Goal: Find specific page/section

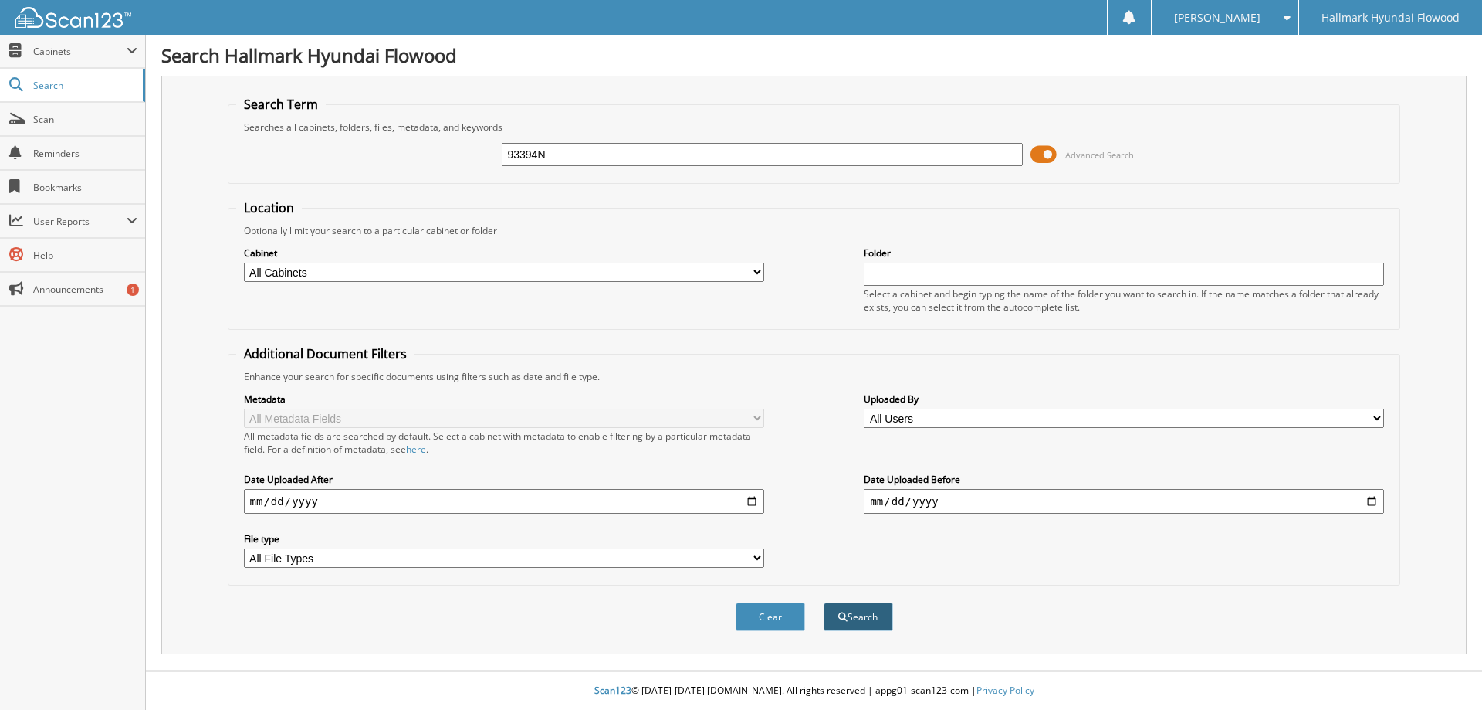
type input "93394N"
click at [838, 624] on button "Search" at bounding box center [858, 616] width 69 height 29
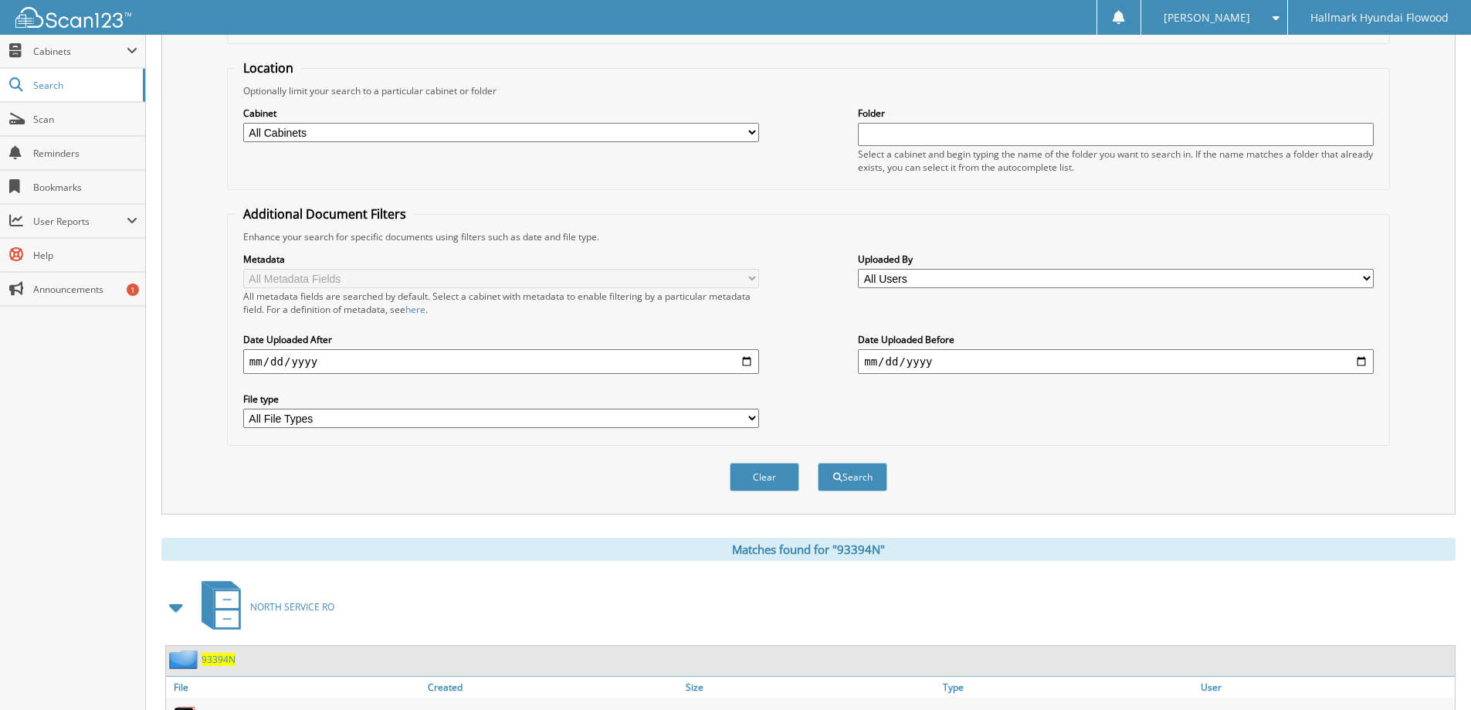
scroll to position [248, 0]
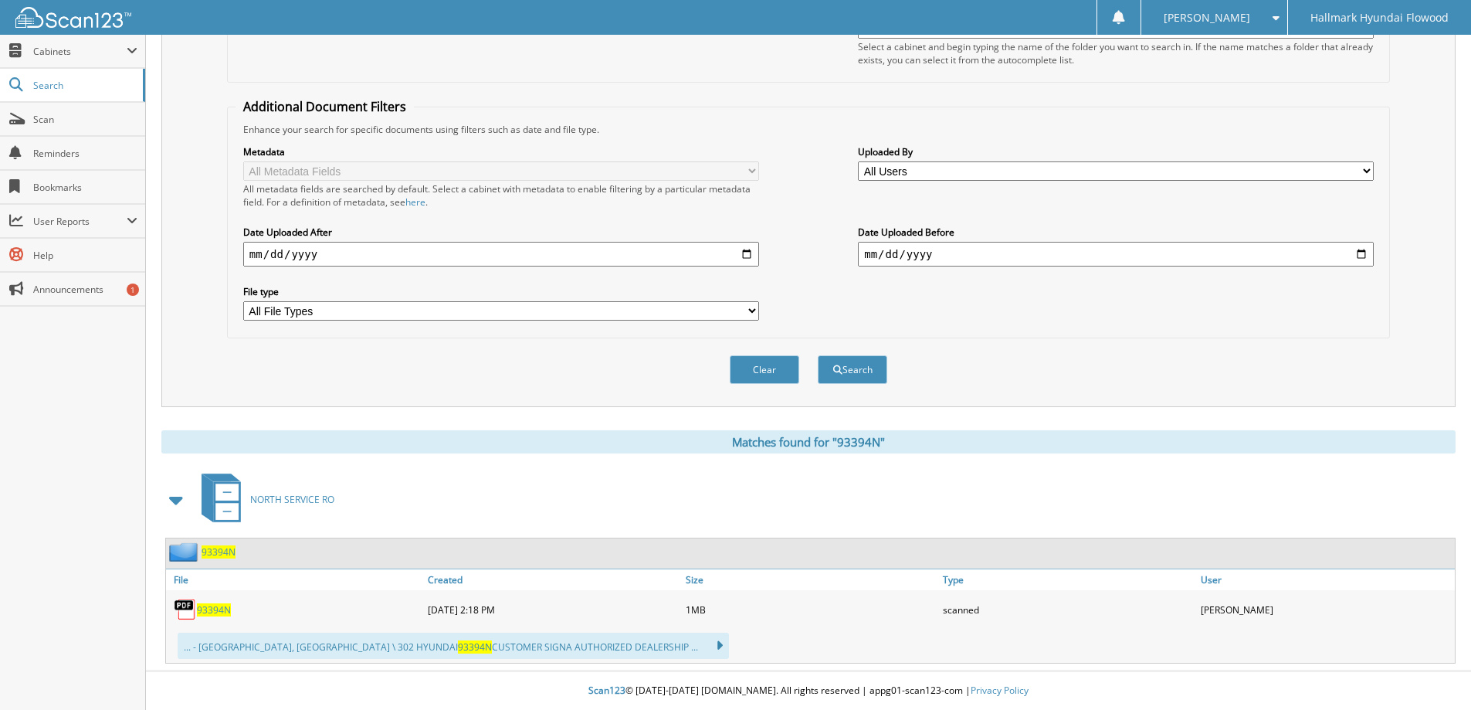
click at [205, 605] on span "93394N" at bounding box center [214, 609] width 34 height 13
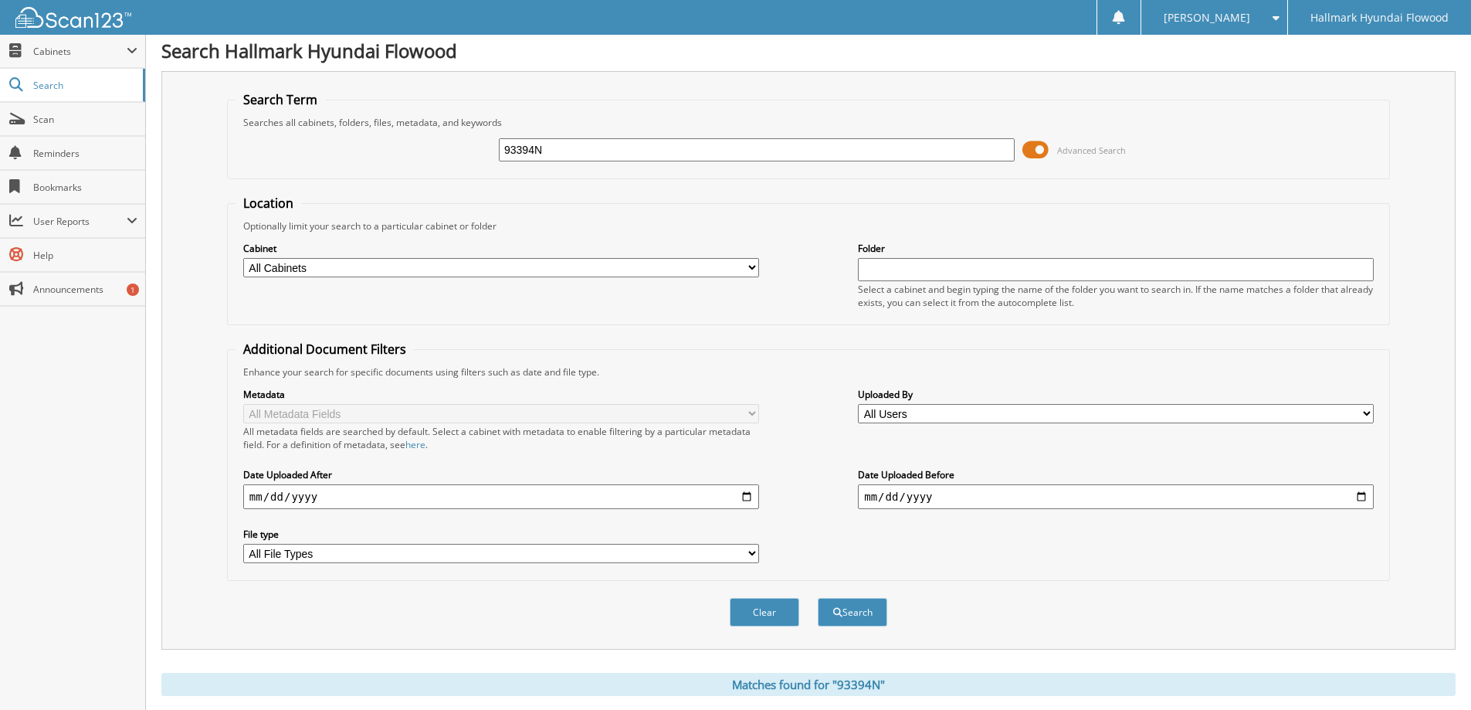
scroll to position [0, 0]
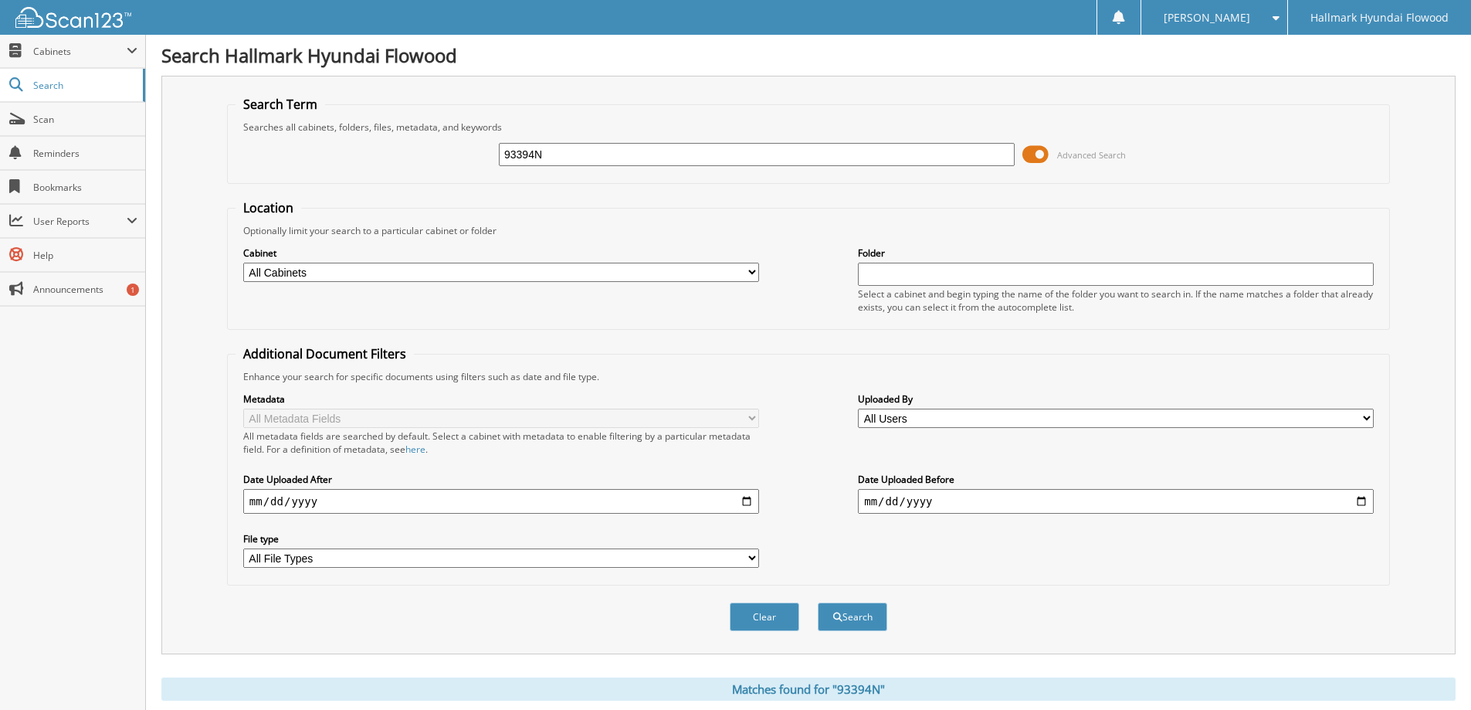
drag, startPoint x: 593, startPoint y: 153, endPoint x: 335, endPoint y: 145, distance: 258.0
click at [335, 145] on div "93394N Advanced Search" at bounding box center [808, 155] width 1146 height 42
type input "118723"
click at [818, 602] on button "Search" at bounding box center [852, 616] width 69 height 29
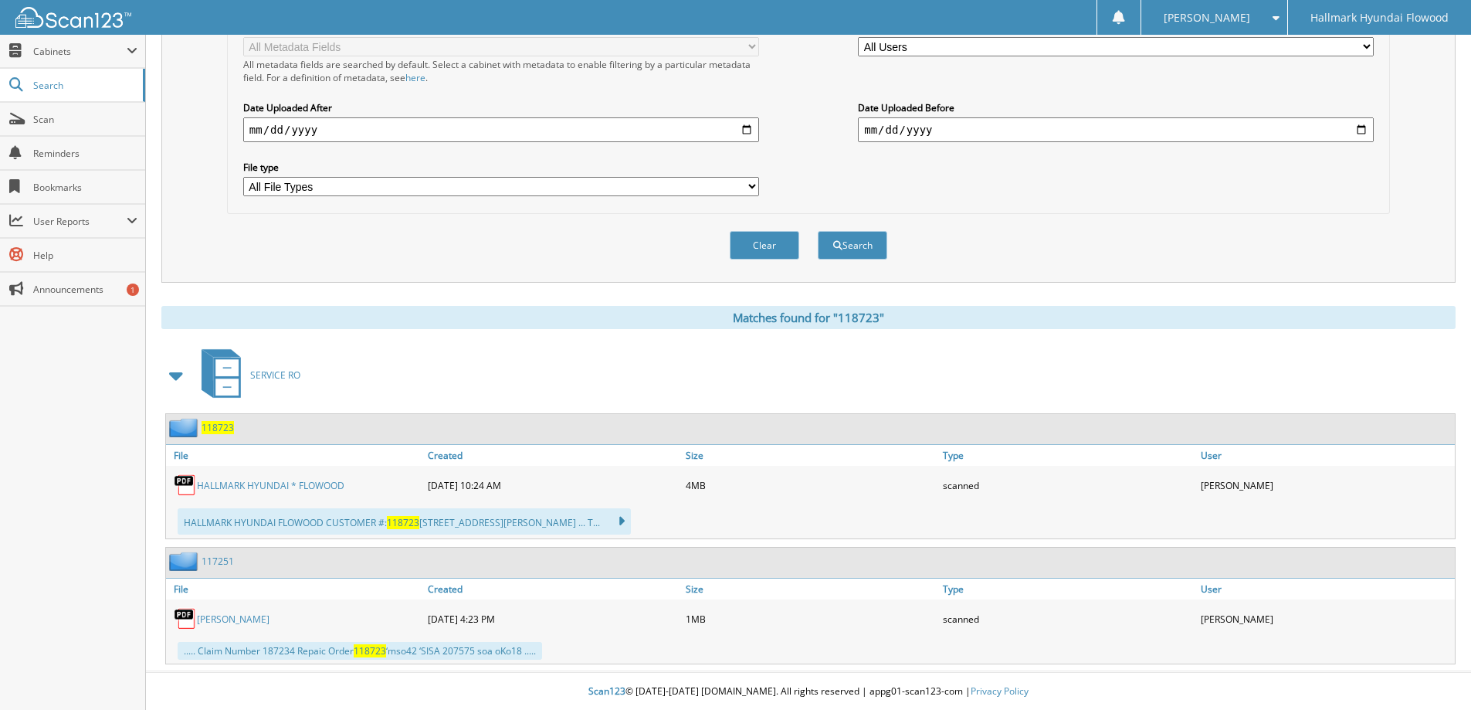
scroll to position [373, 0]
click at [250, 484] on link "HALLMARK HYUNDAI * FLOWOOD" at bounding box center [270, 484] width 147 height 13
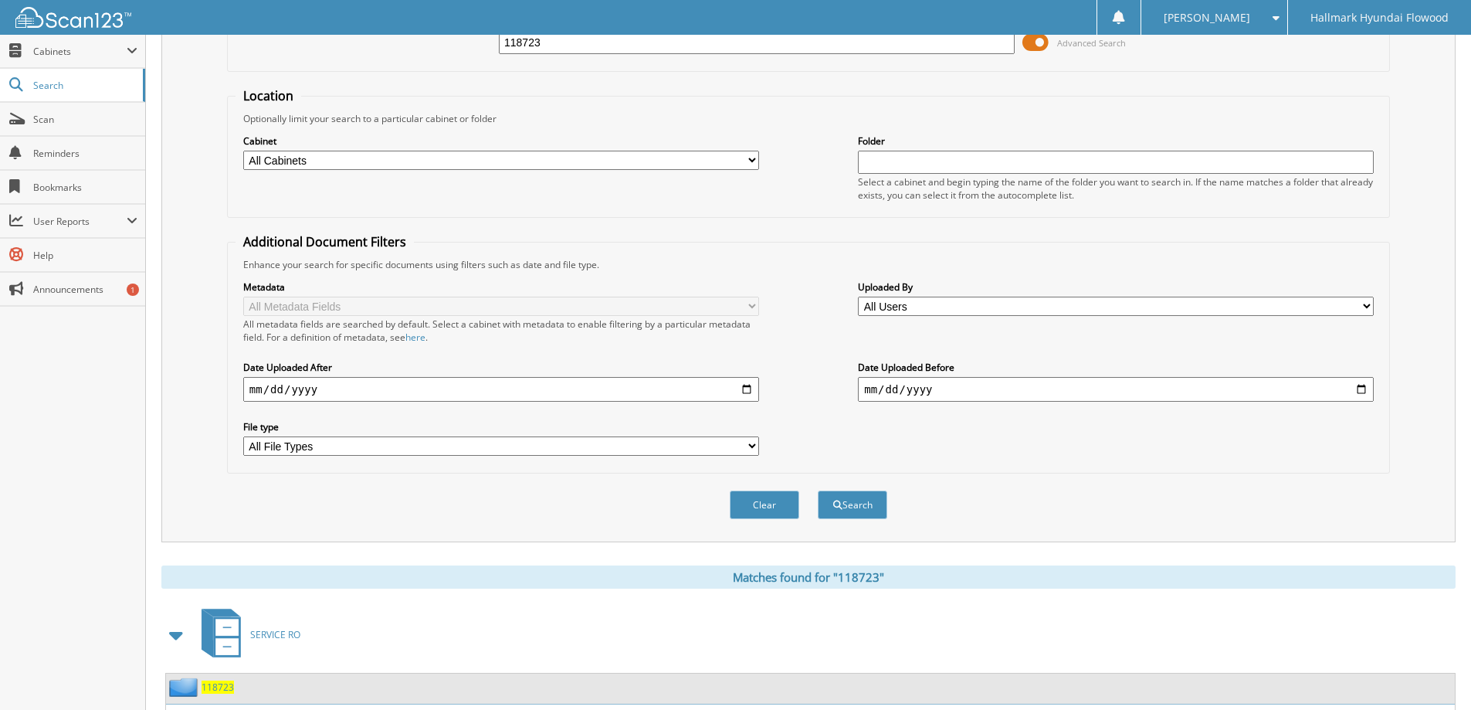
scroll to position [0, 0]
